Goal: Task Accomplishment & Management: Use online tool/utility

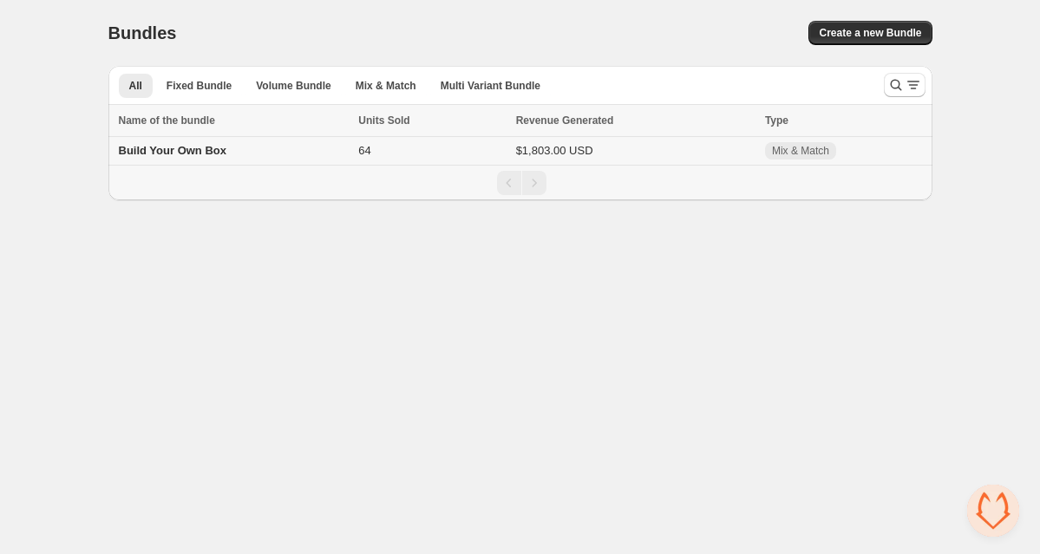
click at [291, 150] on div "Build Your Own Box" at bounding box center [234, 150] width 230 height 17
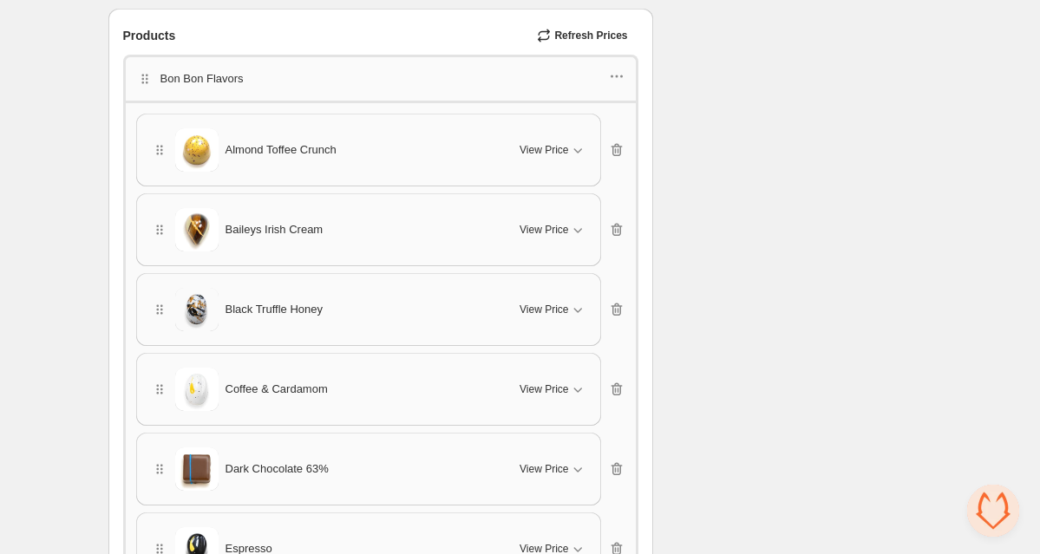
scroll to position [1227, 0]
